Goal: Task Accomplishment & Management: Use online tool/utility

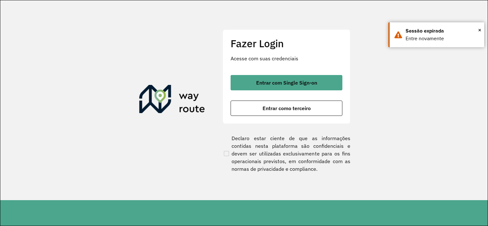
click at [241, 100] on div "Entrar com Single Sign-on Entrar como terceiro" at bounding box center [286, 95] width 112 height 41
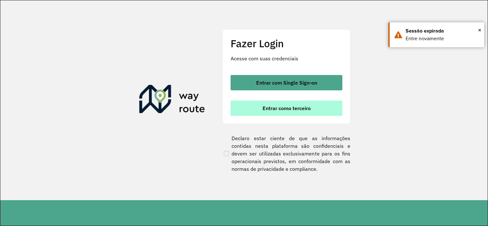
click at [245, 102] on button "Entrar como terceiro" at bounding box center [286, 108] width 112 height 15
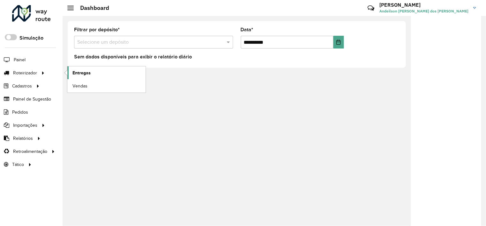
click at [78, 75] on span "Entregas" at bounding box center [81, 73] width 18 height 7
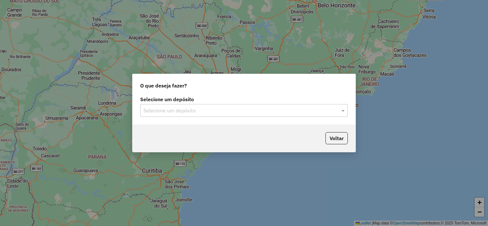
click at [177, 110] on input "text" at bounding box center [237, 111] width 188 height 8
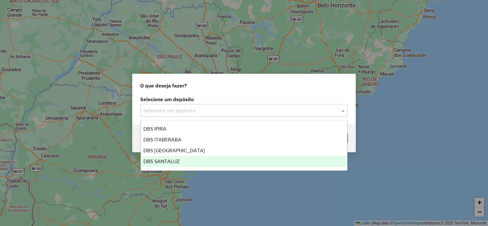
click at [186, 160] on div "DBS SANTALUZ" at bounding box center [244, 161] width 207 height 11
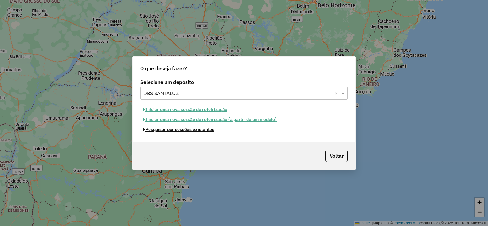
click at [165, 130] on button "Pesquisar por sessões existentes" at bounding box center [178, 129] width 77 height 10
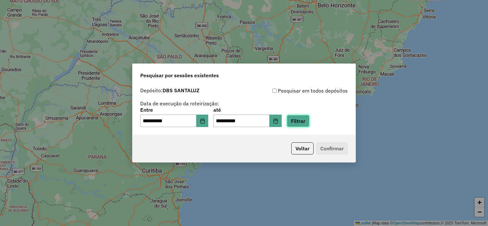
click at [309, 125] on button "Filtrar" at bounding box center [298, 121] width 23 height 12
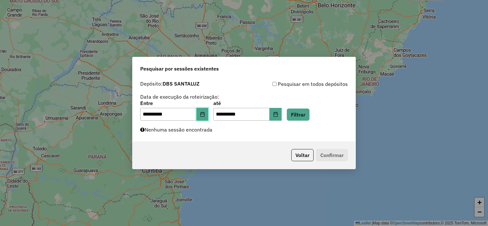
click at [205, 117] on button "Choose Date" at bounding box center [202, 114] width 12 height 13
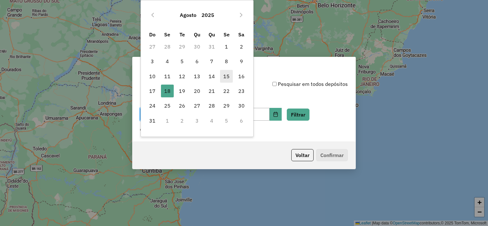
click at [230, 76] on span "15" at bounding box center [226, 76] width 13 height 13
type input "**********"
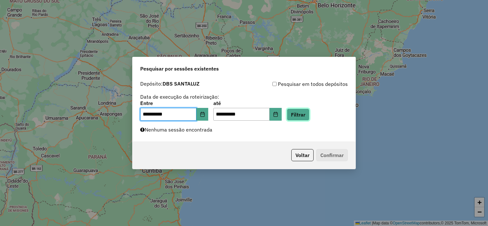
click at [305, 117] on button "Filtrar" at bounding box center [298, 115] width 23 height 12
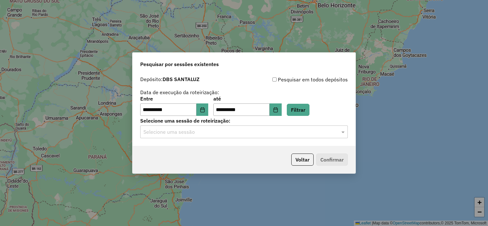
click at [171, 132] on input "text" at bounding box center [237, 132] width 188 height 8
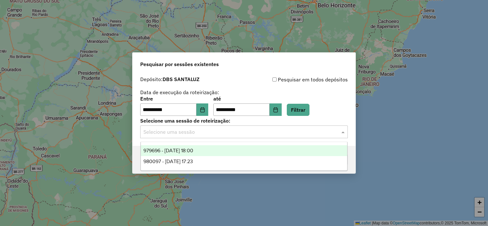
click at [180, 149] on span "979696 - 15/08/2025 18:00" at bounding box center [168, 150] width 50 height 5
click at [210, 129] on input "text" at bounding box center [237, 132] width 188 height 8
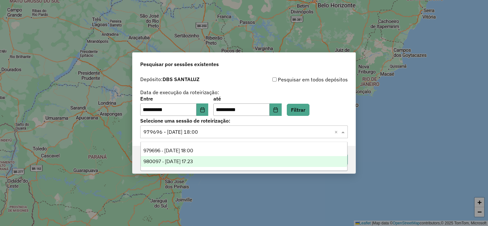
click at [193, 164] on span "980097 - 16/08/2025 17:23" at bounding box center [167, 161] width 49 height 5
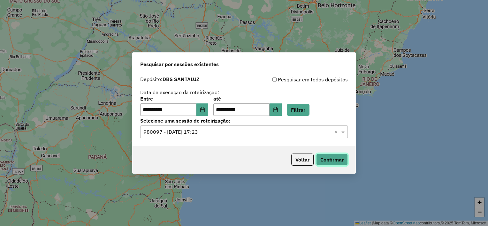
click at [326, 156] on button "Confirmar" at bounding box center [332, 160] width 32 height 12
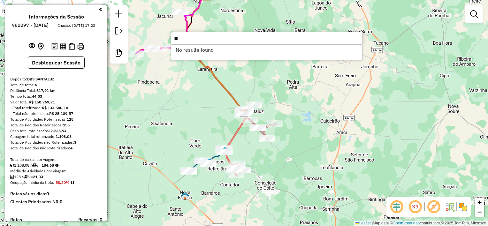
type input "*"
